Goal: Use online tool/utility: Utilize a website feature to perform a specific function

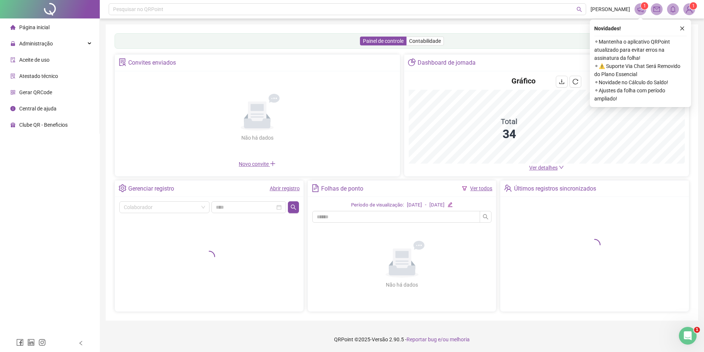
click at [27, 92] on span "Gerar QRCode" at bounding box center [35, 92] width 33 height 6
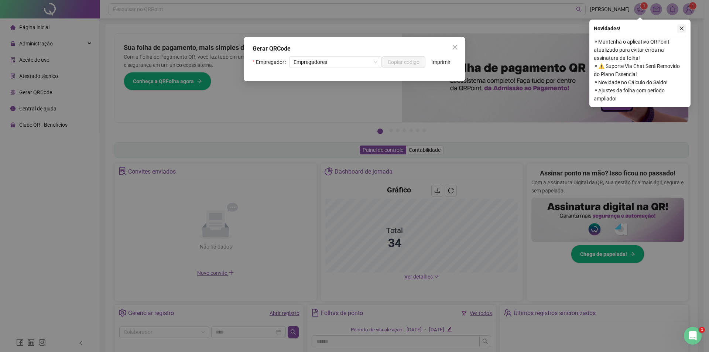
click at [682, 28] on icon "close" at bounding box center [682, 29] width 4 height 4
